Goal: Find specific page/section: Find specific page/section

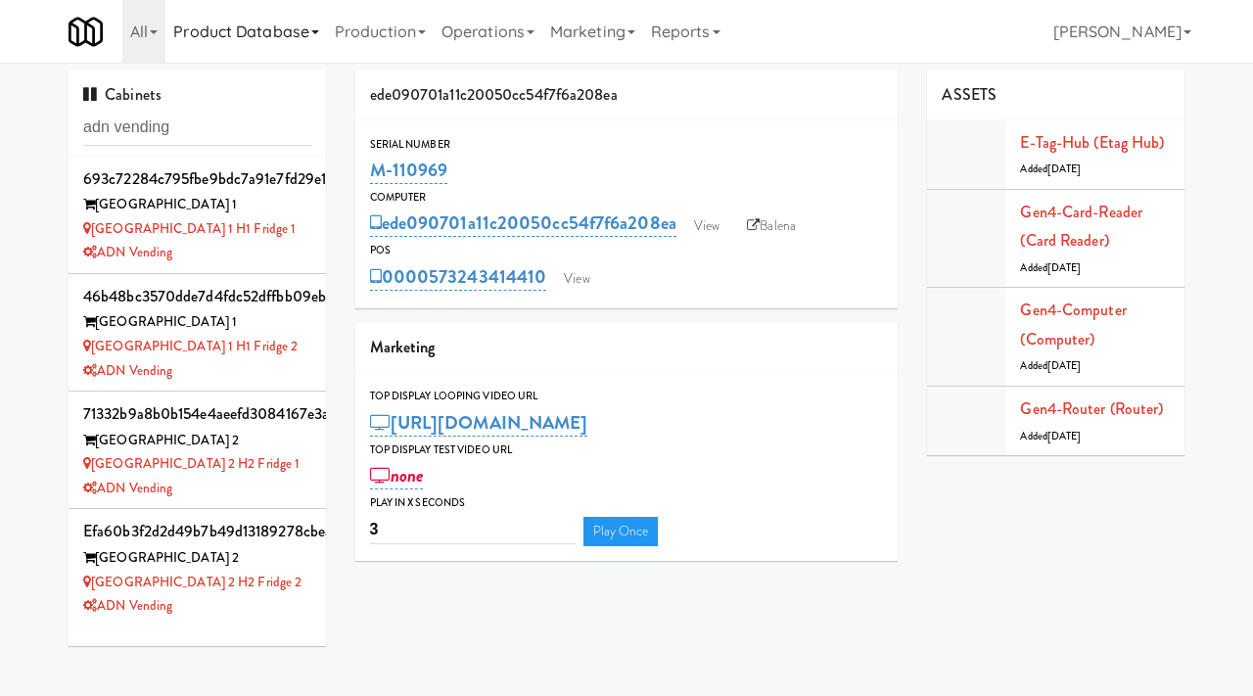
scroll to position [24, 0]
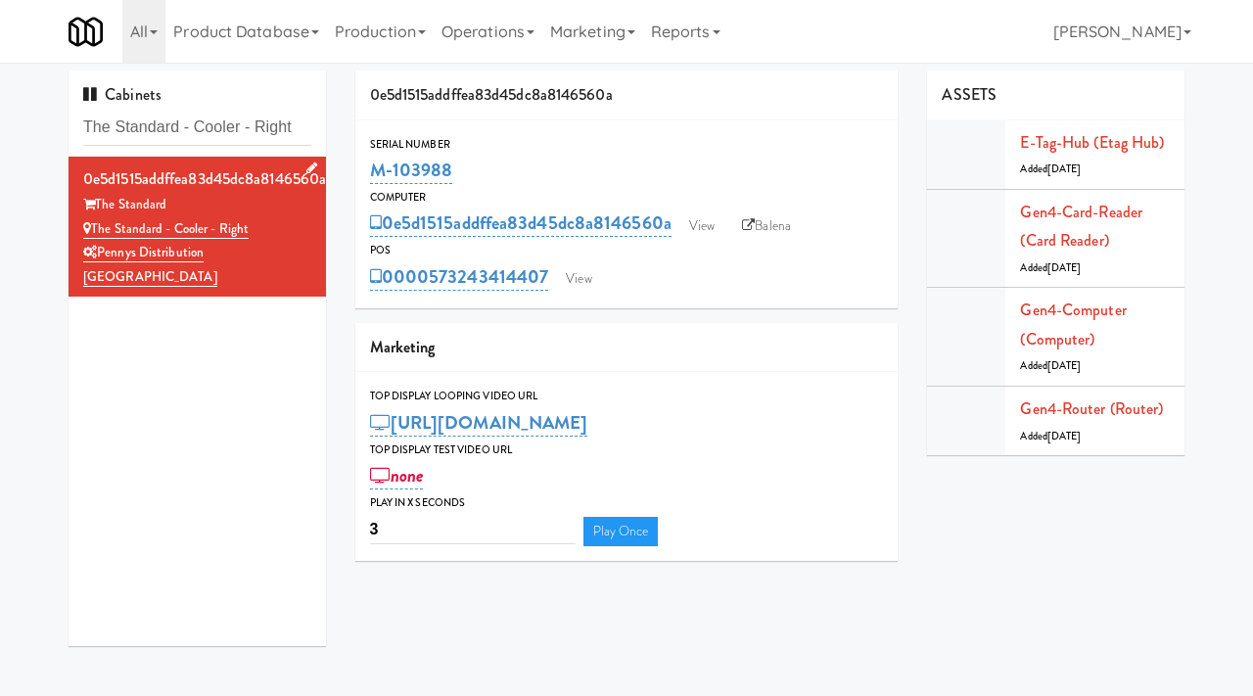
scroll to position [63, 0]
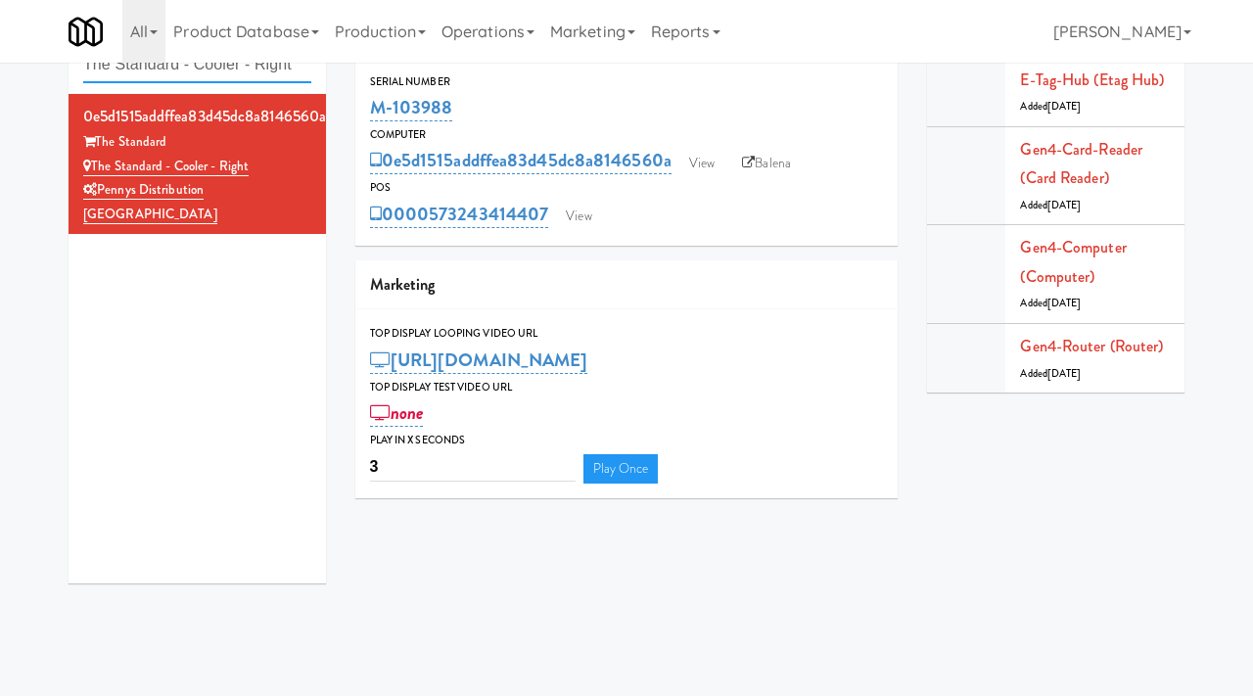
click at [293, 73] on input "The Standard - Cooler - Right" at bounding box center [197, 65] width 228 height 36
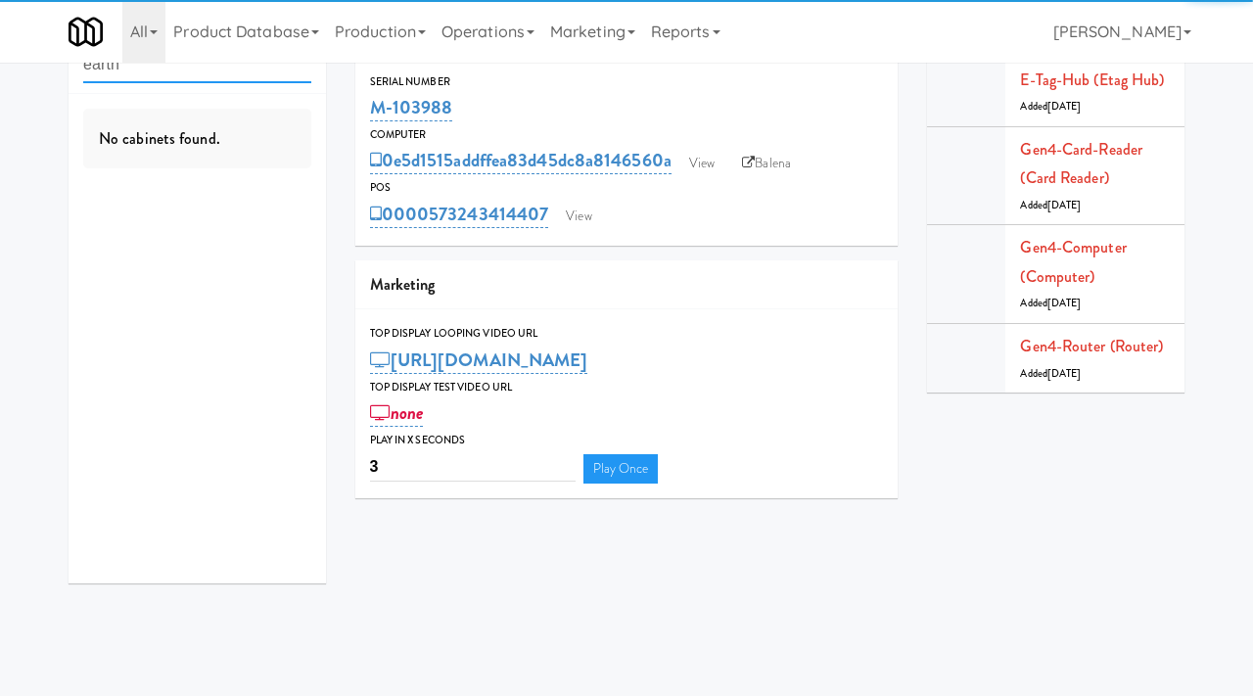
type input "earth"
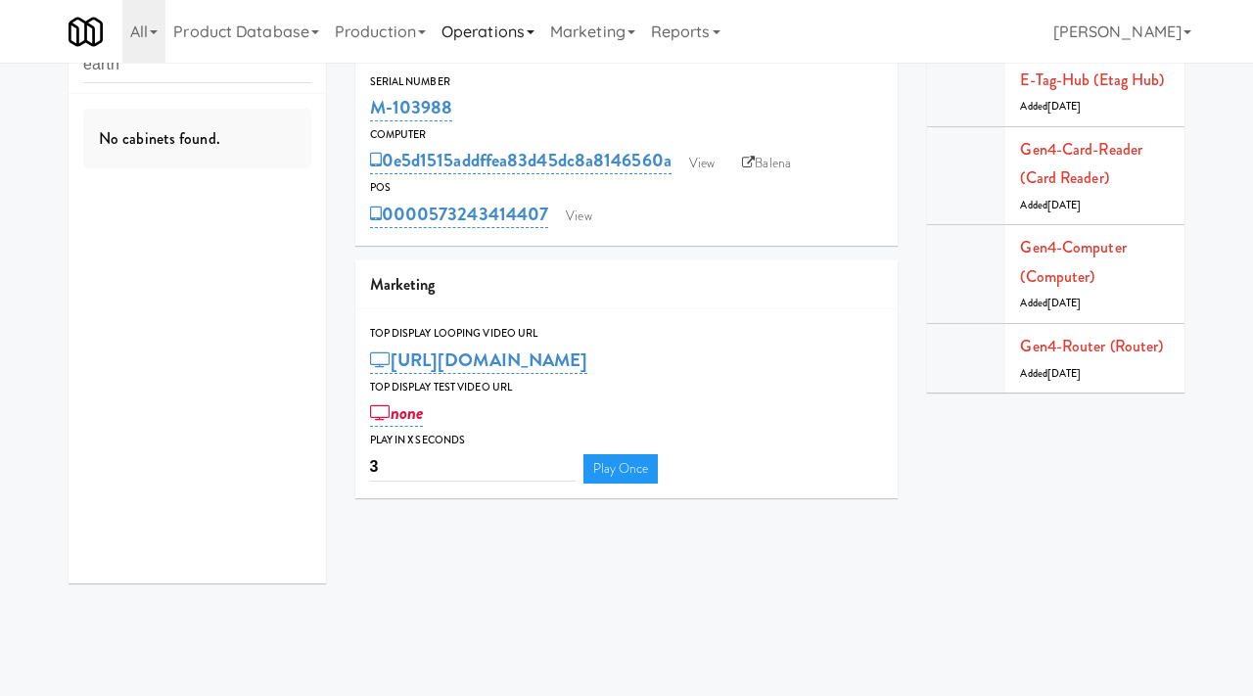
click at [490, 35] on link "Operations" at bounding box center [488, 31] width 109 height 63
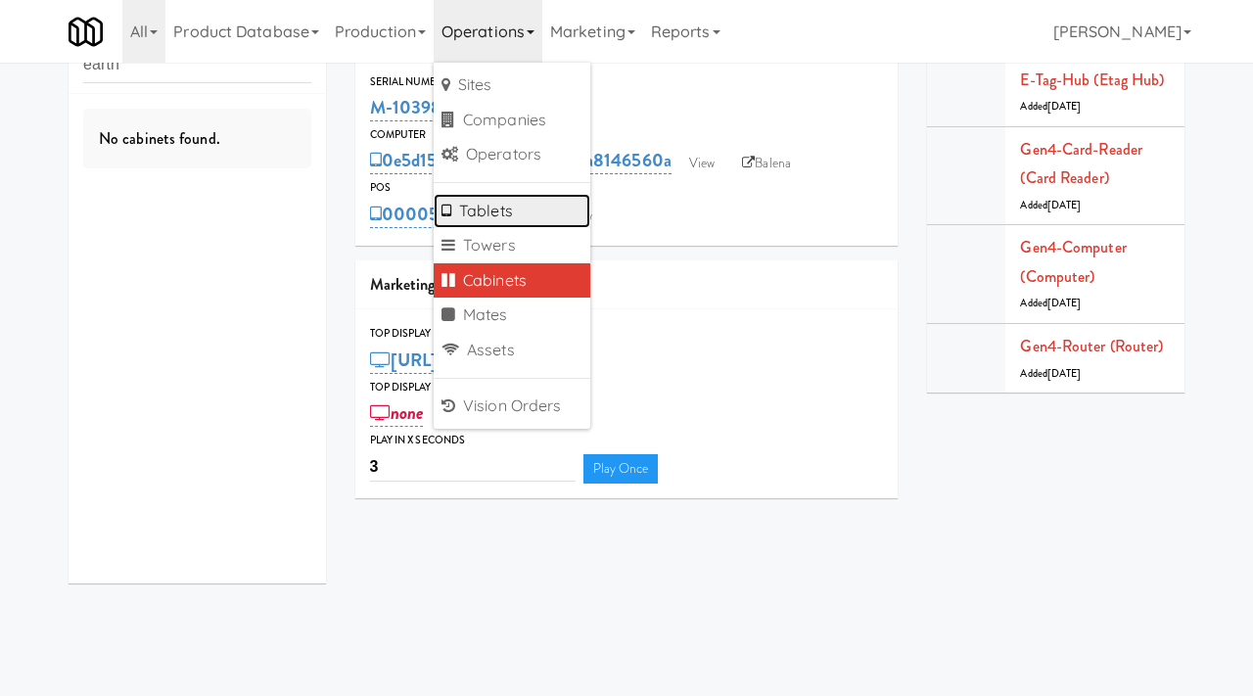
click at [503, 221] on link "Tablets" at bounding box center [512, 211] width 157 height 35
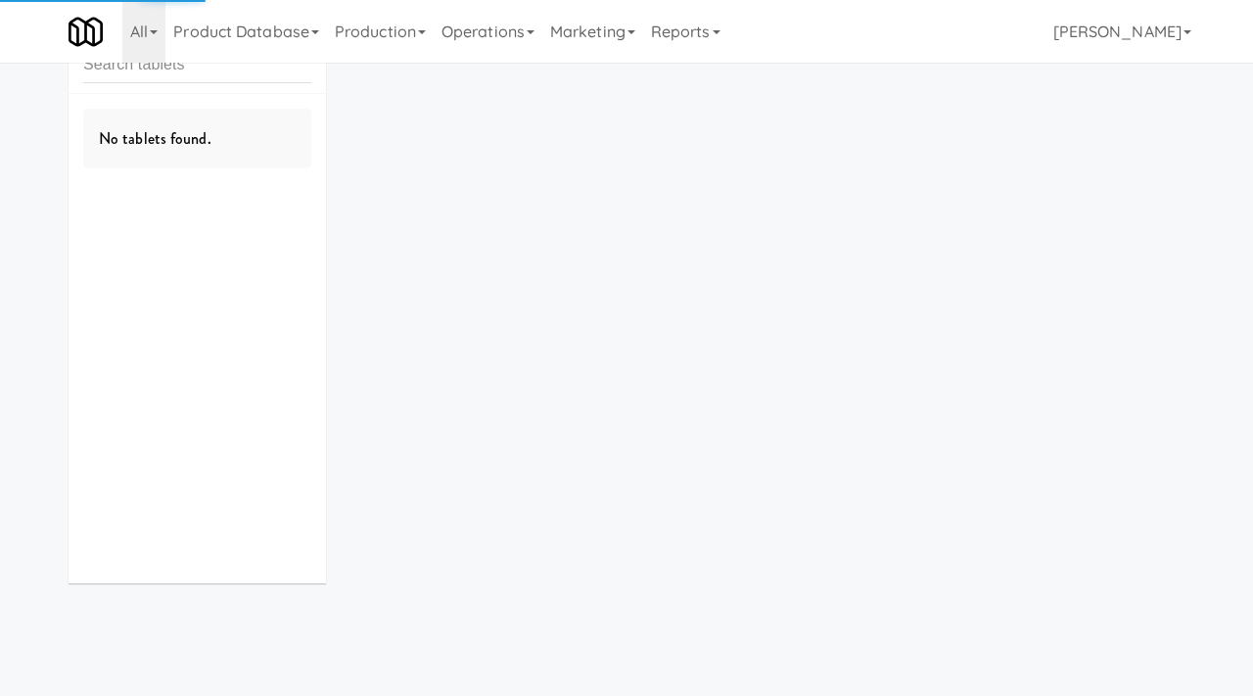
click at [237, 71] on input "text" at bounding box center [197, 65] width 228 height 36
